Goal: Navigation & Orientation: Find specific page/section

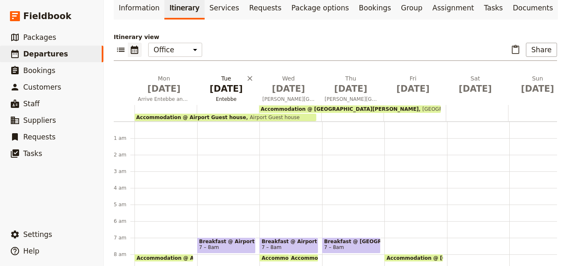
scroll to position [83, 0]
click at [68, 49] on link "​ Departures" at bounding box center [51, 54] width 103 height 17
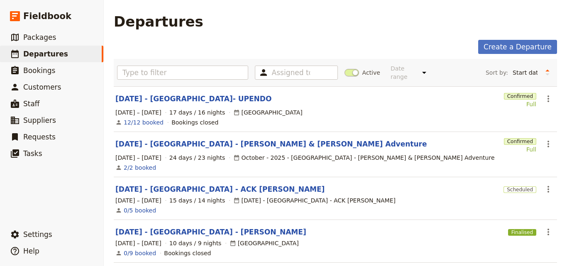
click at [370, 206] on div "0/5 booked" at bounding box center [336, 211] width 442 height 10
click at [60, 52] on link "​ Departures" at bounding box center [51, 54] width 103 height 17
click at [179, 96] on link "[DATE] - [GEOGRAPHIC_DATA]- UPENDO" at bounding box center [193, 99] width 156 height 10
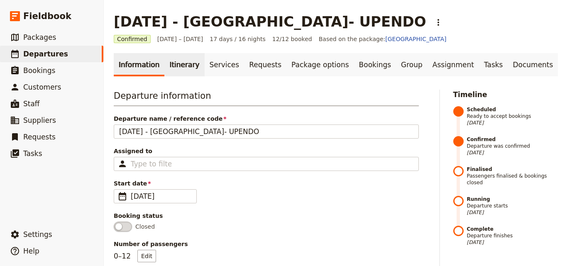
click at [169, 68] on link "Itinerary" at bounding box center [184, 64] width 40 height 23
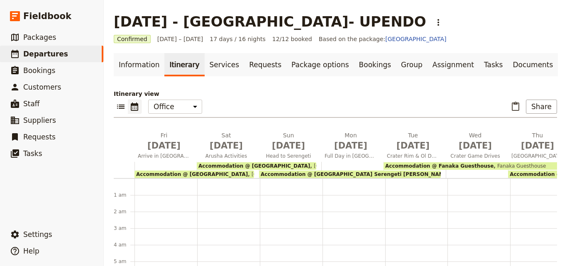
scroll to position [91, 0]
